Goal: Information Seeking & Learning: Check status

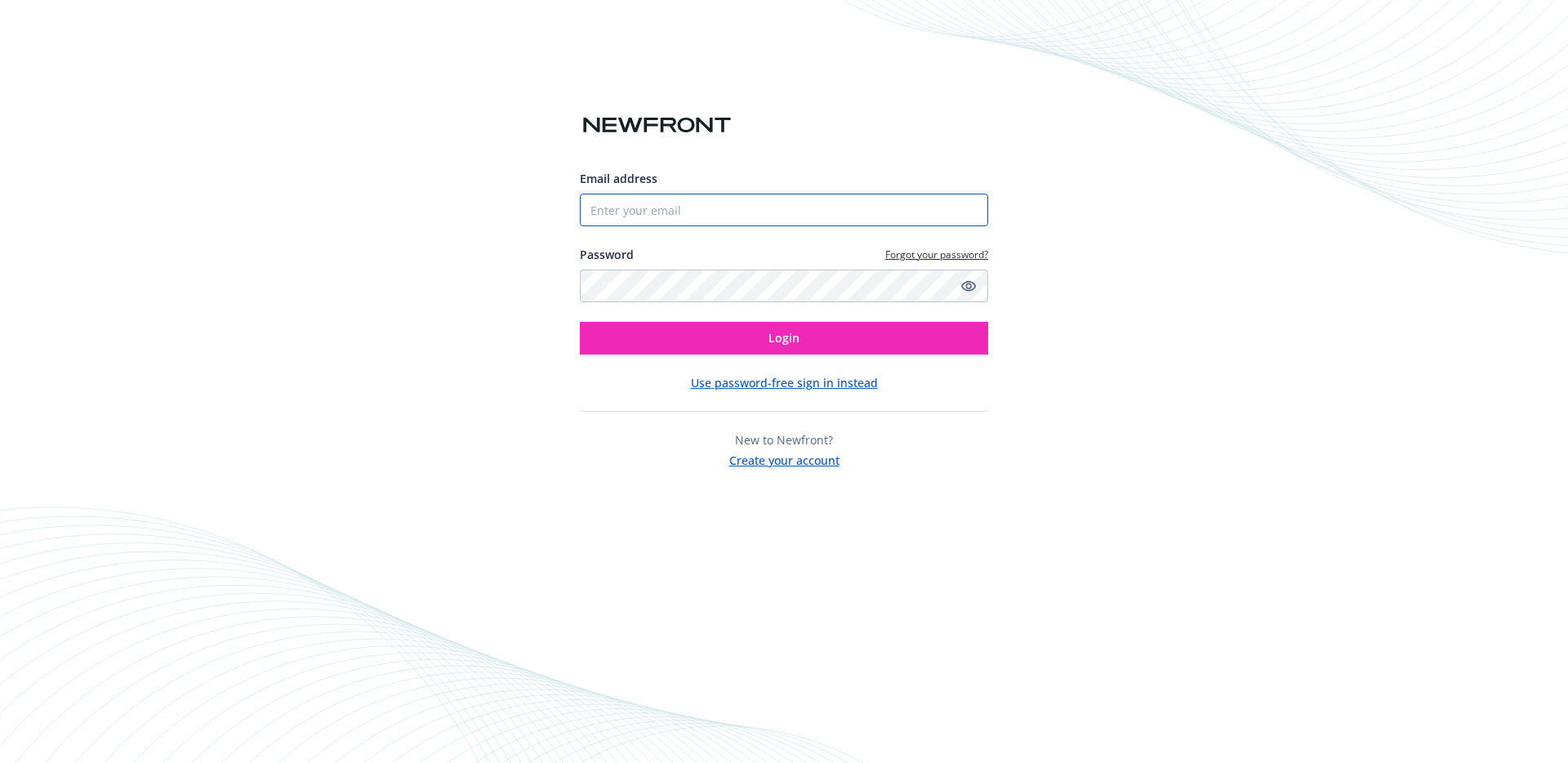
click at [671, 201] on input "Email address" at bounding box center [784, 210] width 409 height 33
click at [0, 762] on com-1password-button at bounding box center [0, 763] width 0 height 0
type input "[PERSON_NAME][EMAIL_ADDRESS][PERSON_NAME][DOMAIN_NAME]"
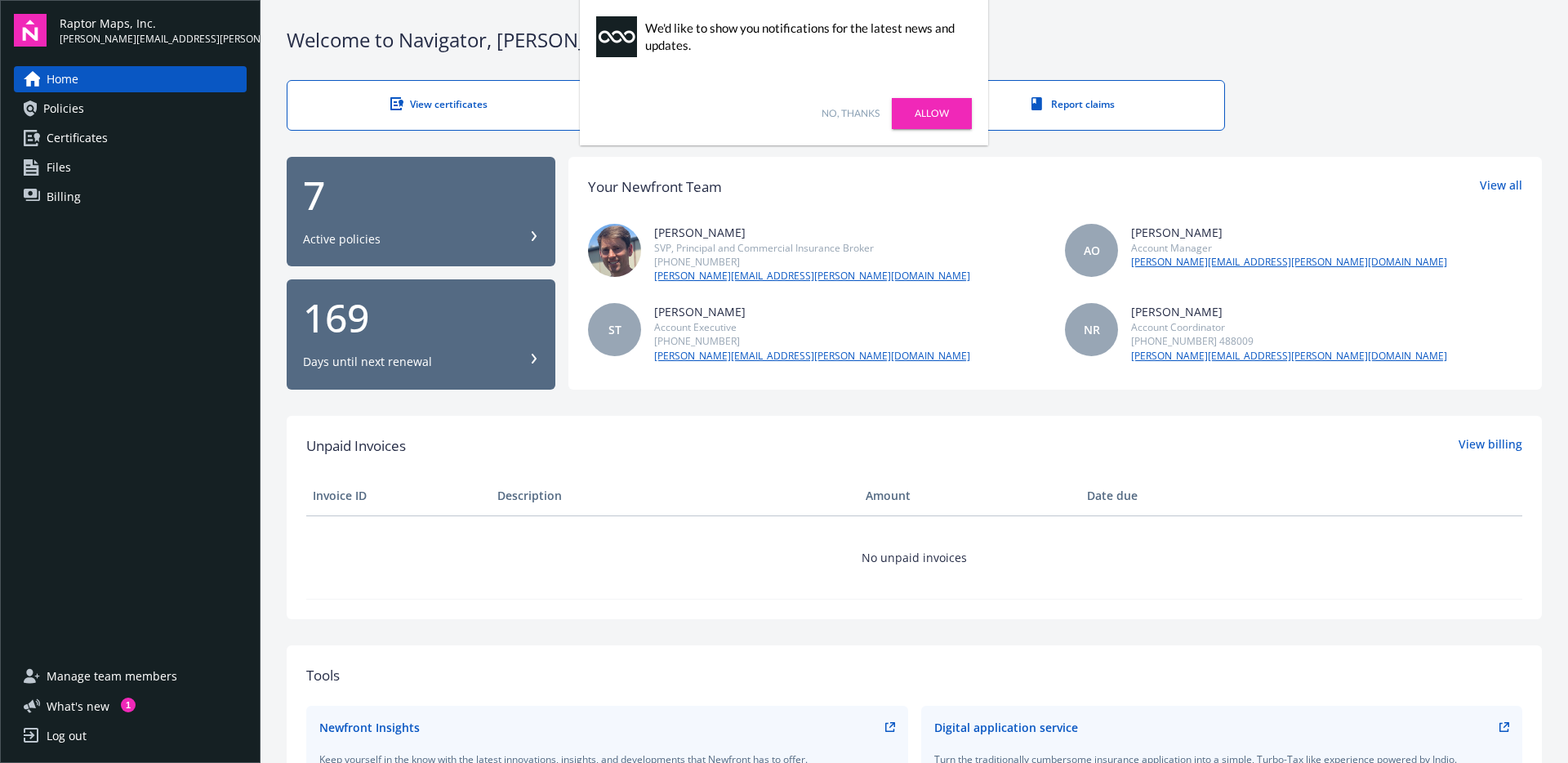
click at [849, 104] on div "No, thanks Allow" at bounding box center [784, 113] width 409 height 64
click at [850, 115] on link "No, thanks" at bounding box center [851, 113] width 58 height 15
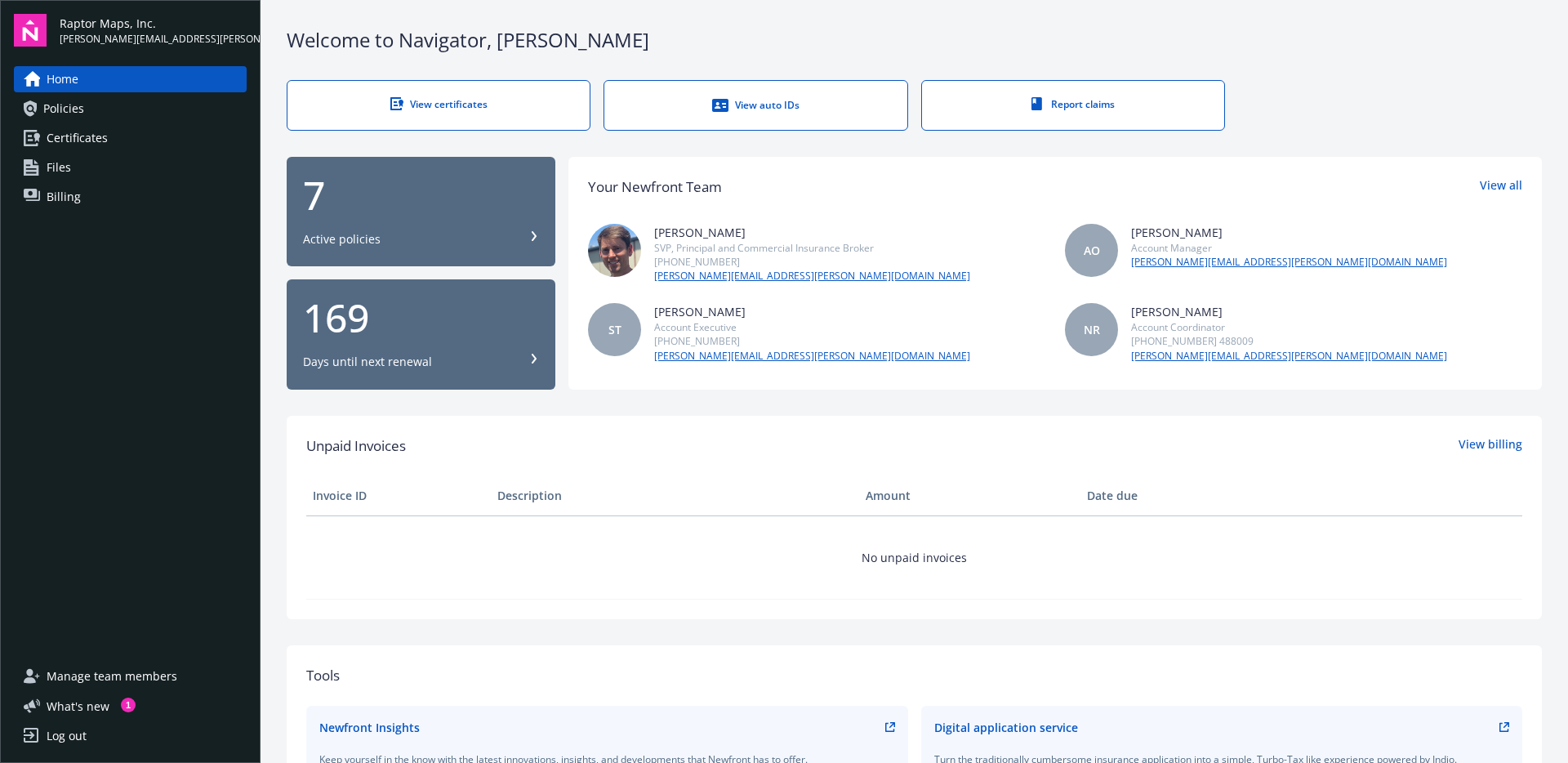
click at [157, 109] on link "Policies" at bounding box center [130, 108] width 233 height 26
